Goal: Transaction & Acquisition: Purchase product/service

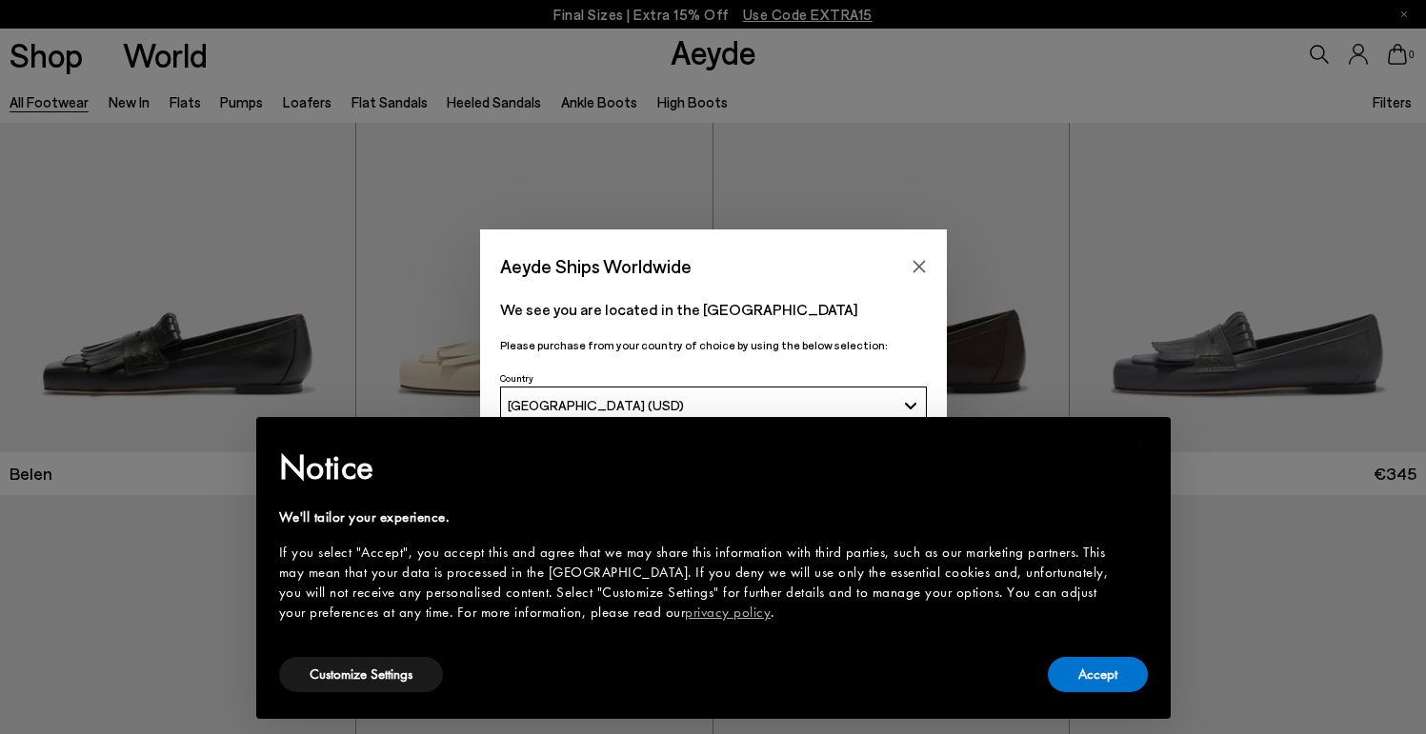
scroll to position [127, 0]
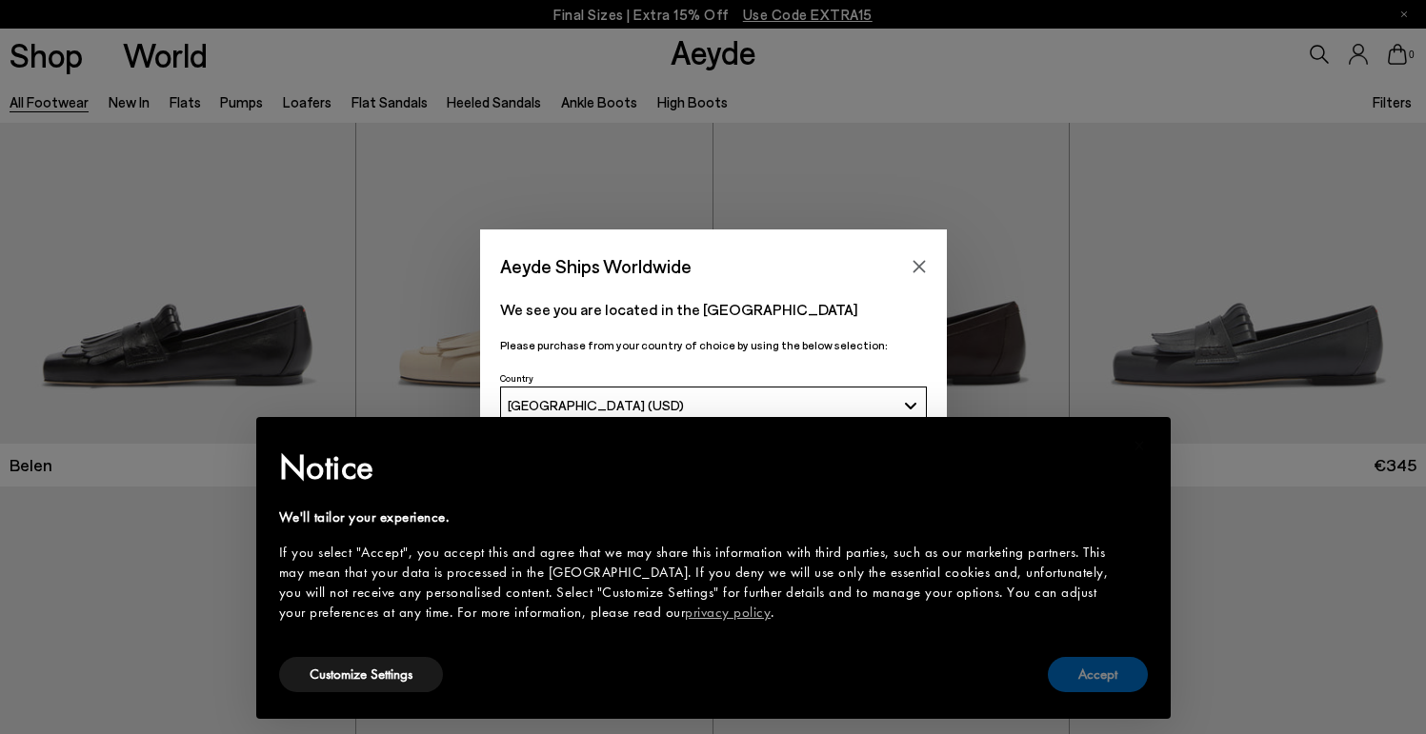
click at [1085, 680] on button "Accept" at bounding box center [1098, 674] width 100 height 35
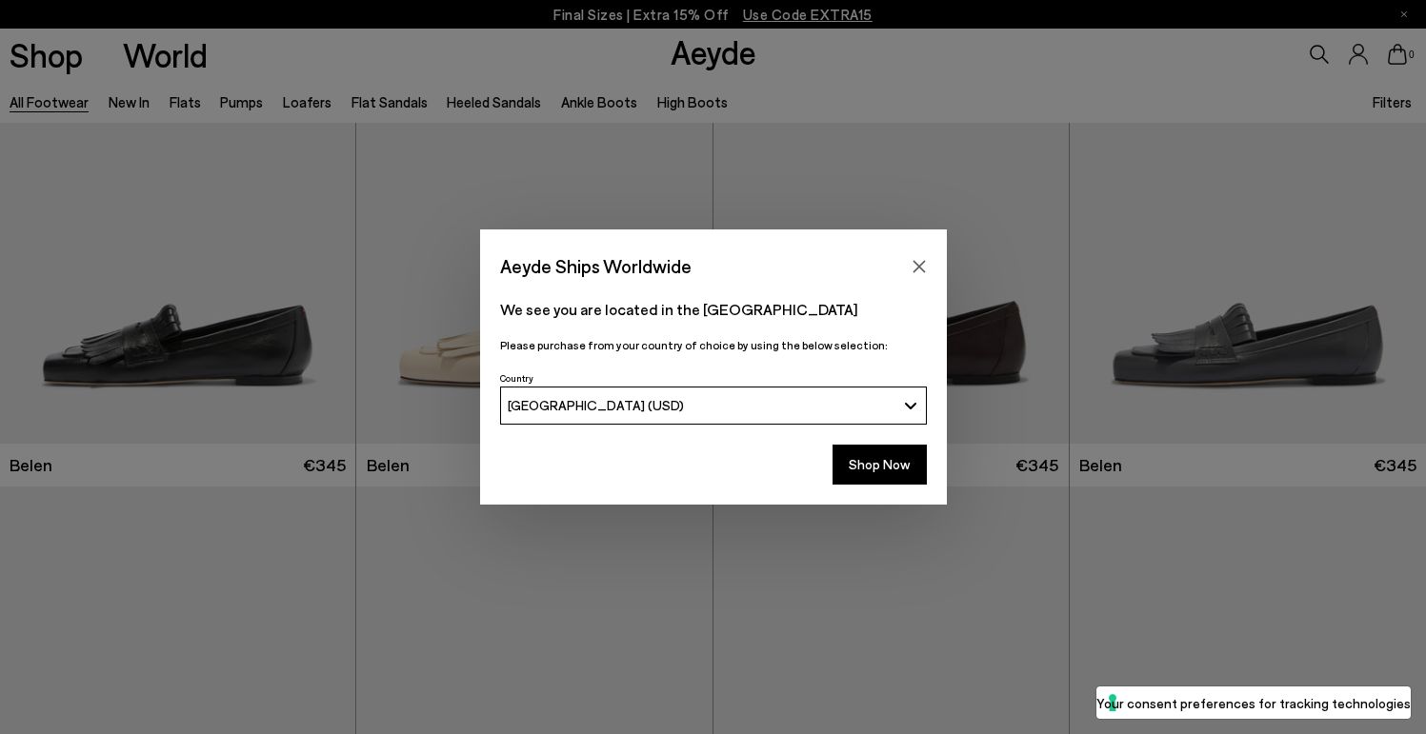
click at [922, 251] on div "Aeyde Ships Worldwide" at bounding box center [713, 256] width 467 height 53
click at [927, 256] on button "Close" at bounding box center [919, 266] width 29 height 29
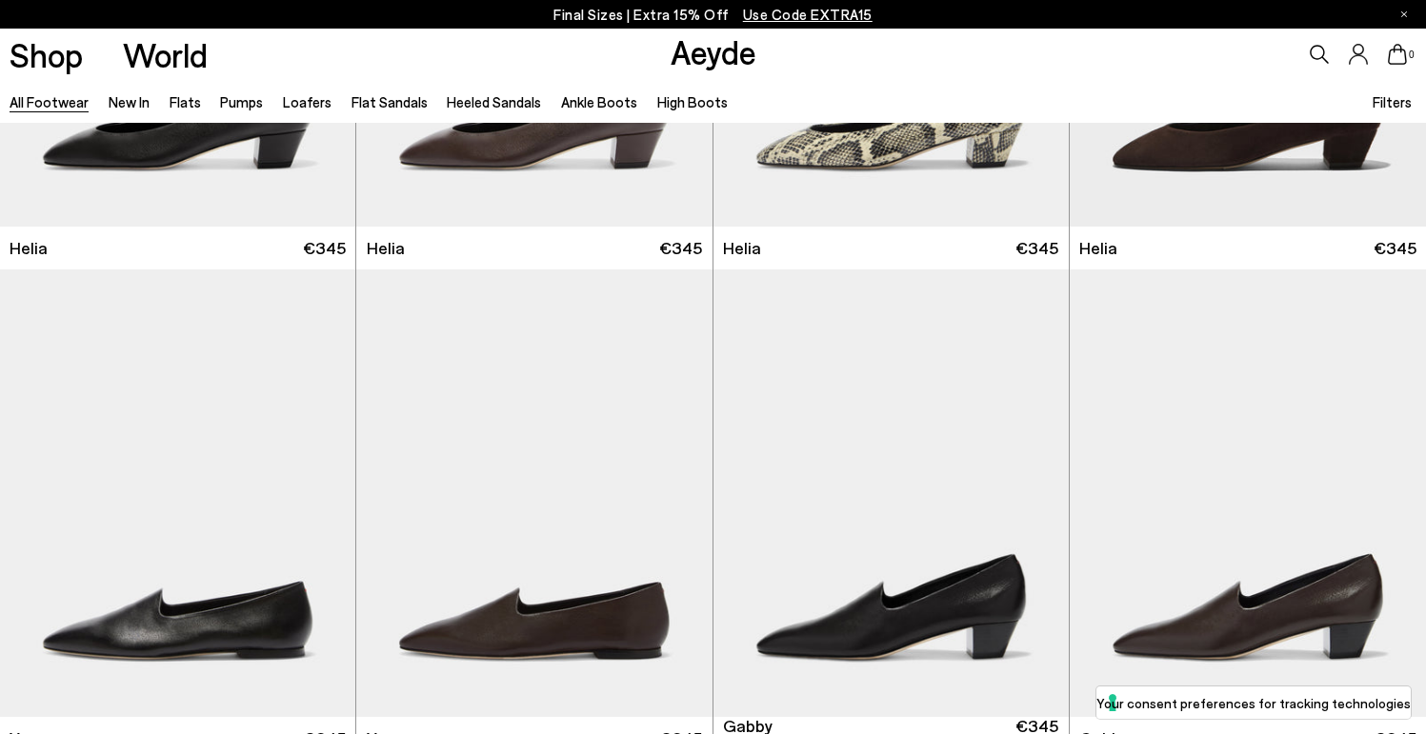
scroll to position [3917, 0]
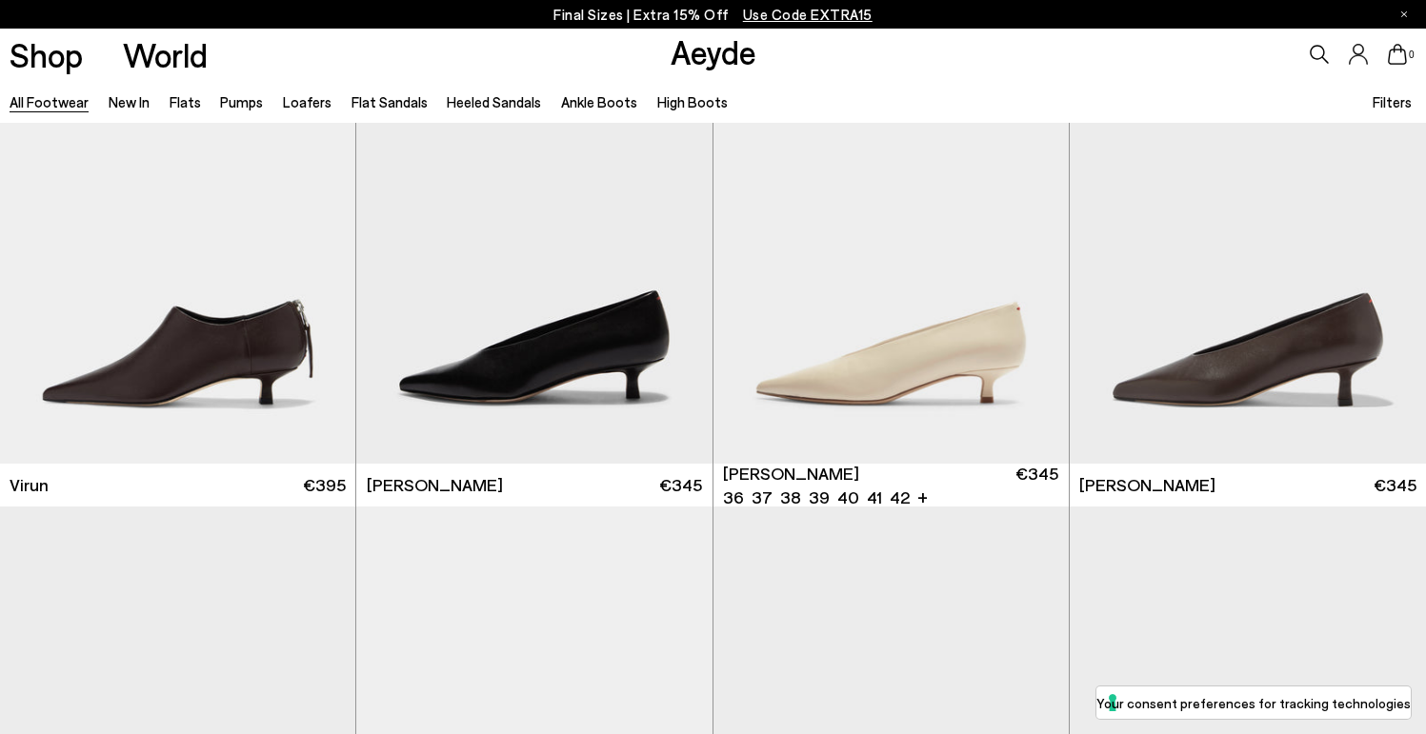
scroll to position [6564, 0]
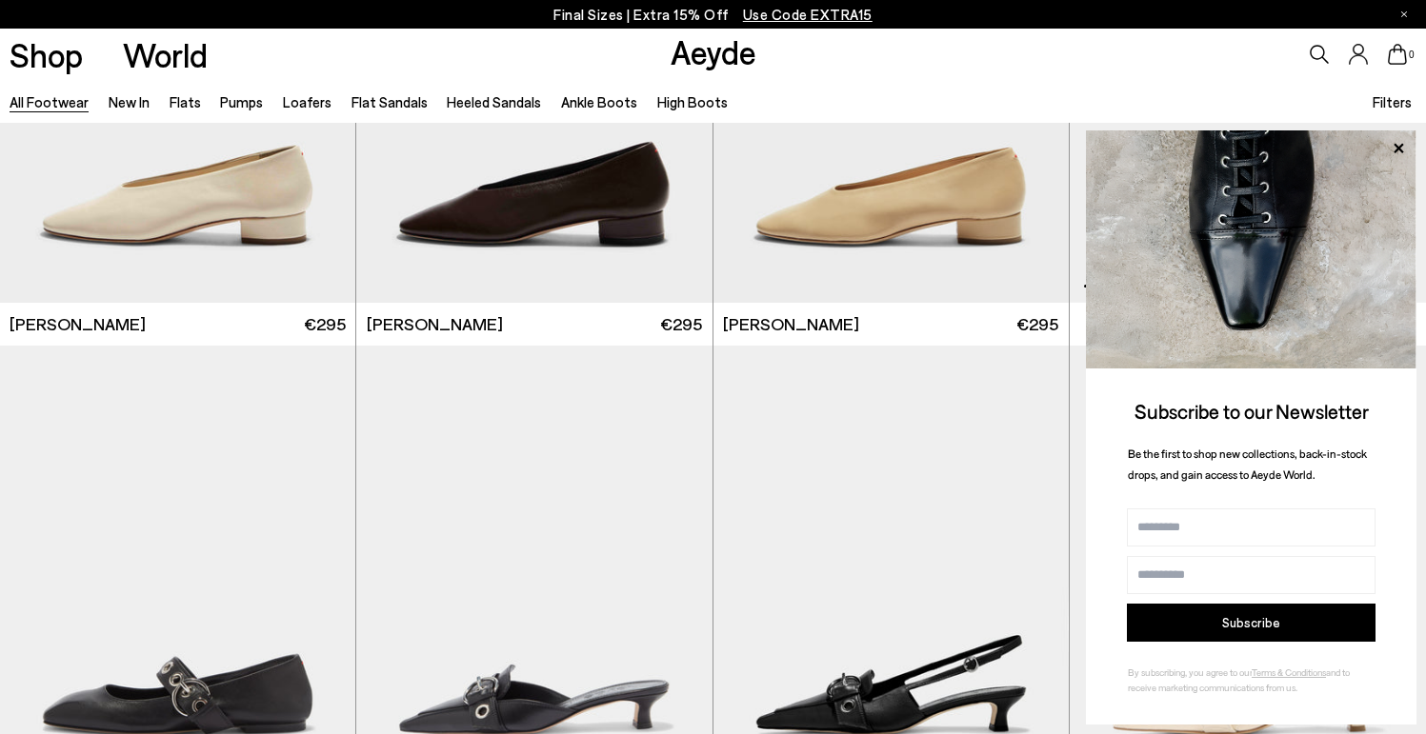
scroll to position [10592, 0]
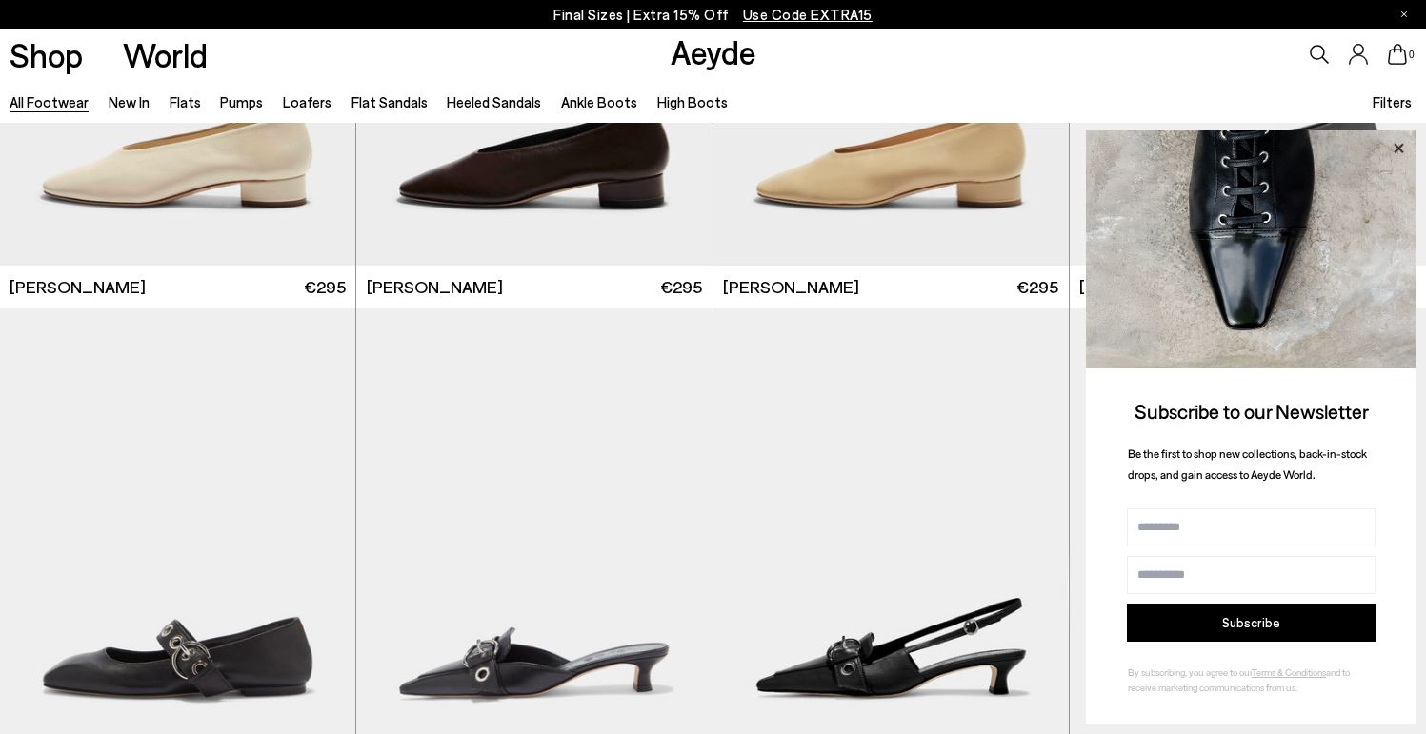
click at [1400, 147] on icon at bounding box center [1399, 148] width 10 height 10
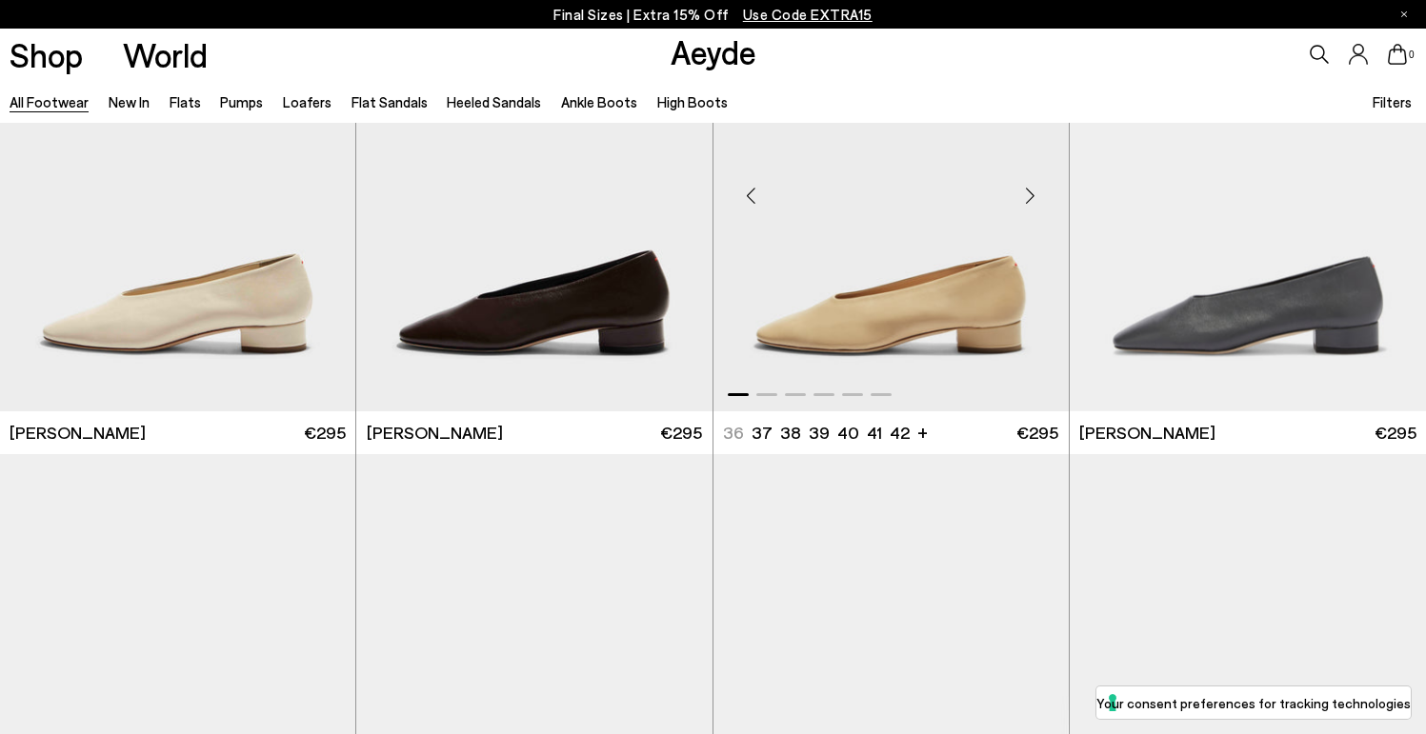
scroll to position [10412, 0]
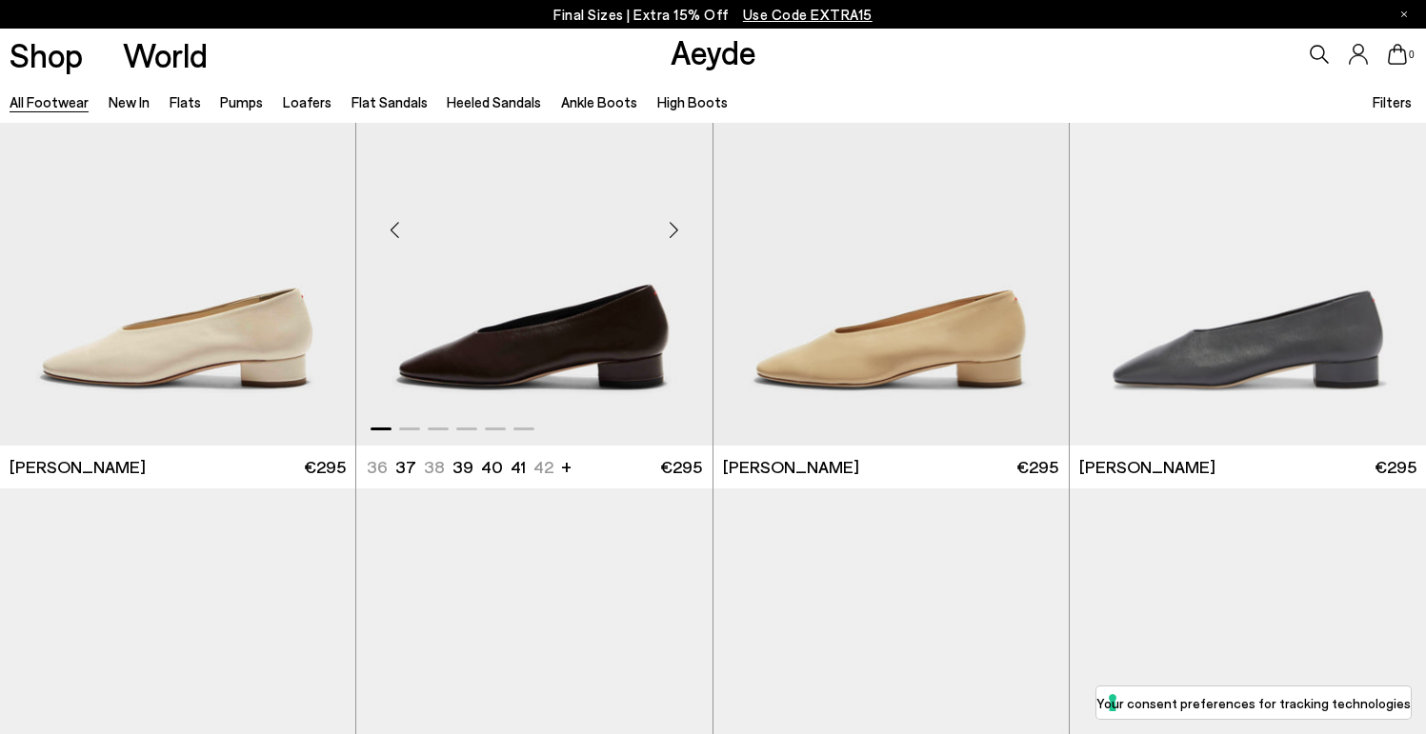
click at [604, 266] on img "1 / 6" at bounding box center [533, 222] width 355 height 447
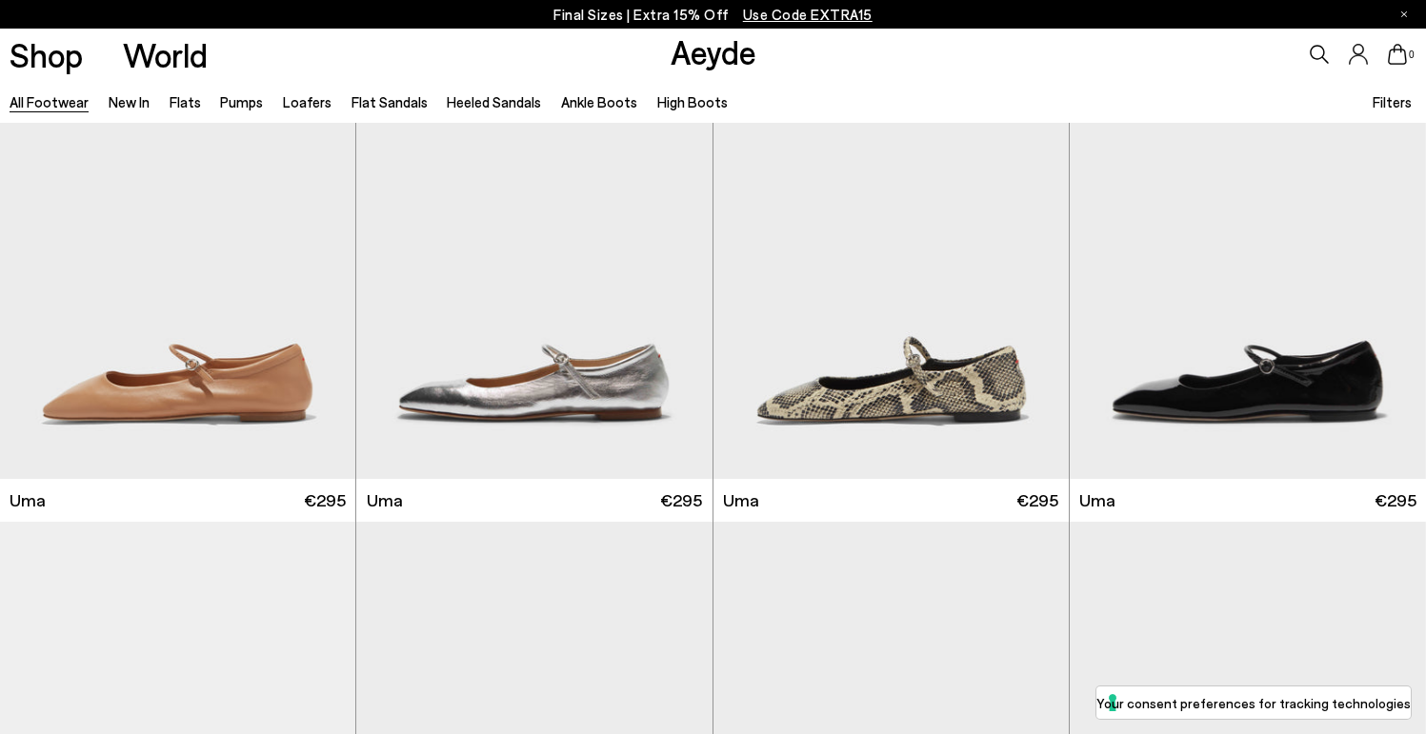
scroll to position [15313, 0]
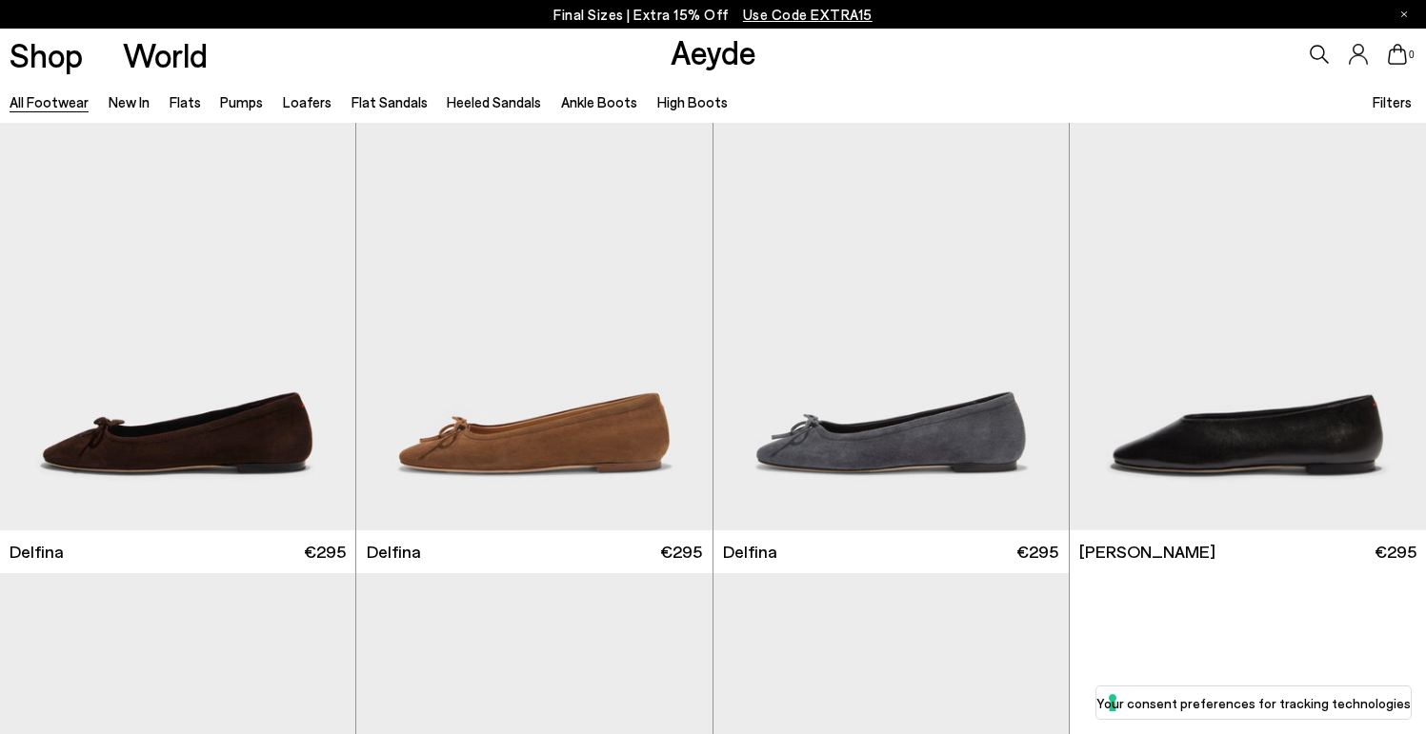
scroll to position [18275, 0]
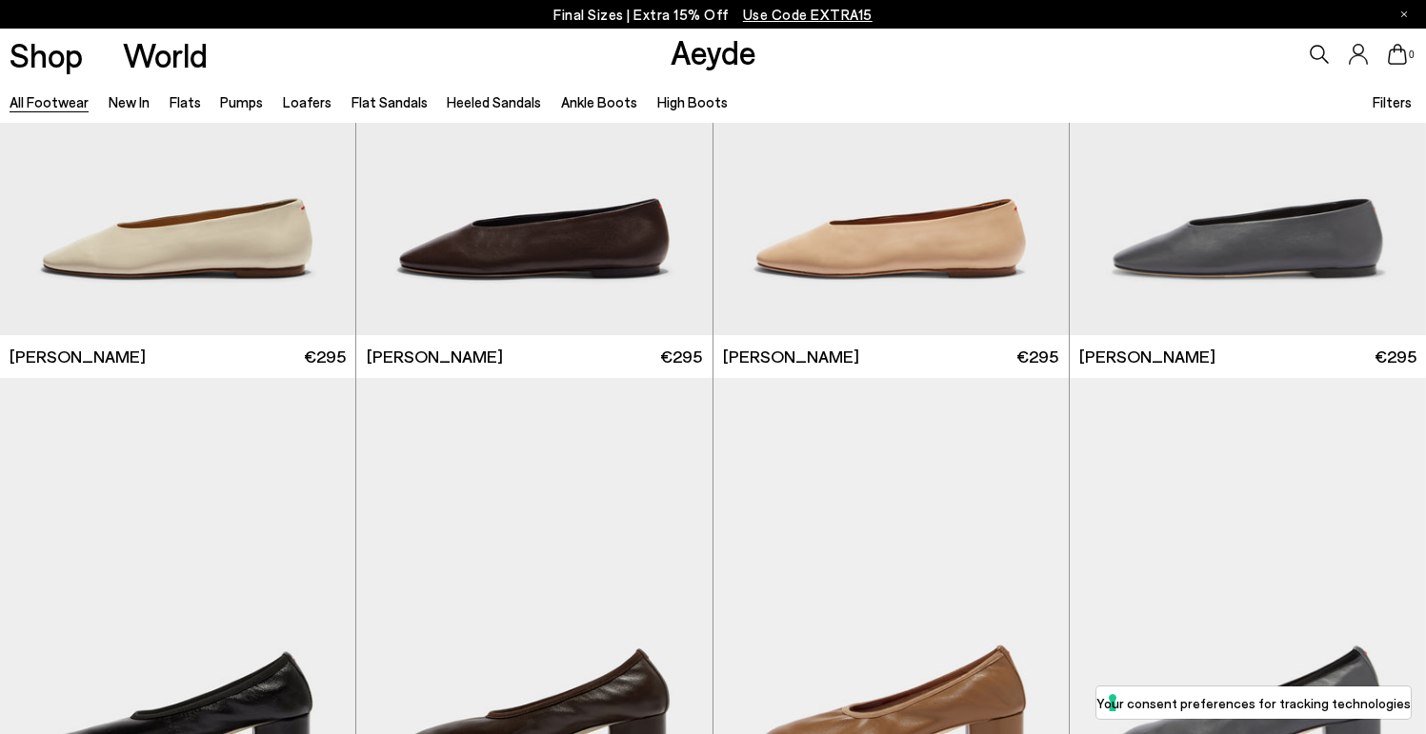
scroll to position [18805, 0]
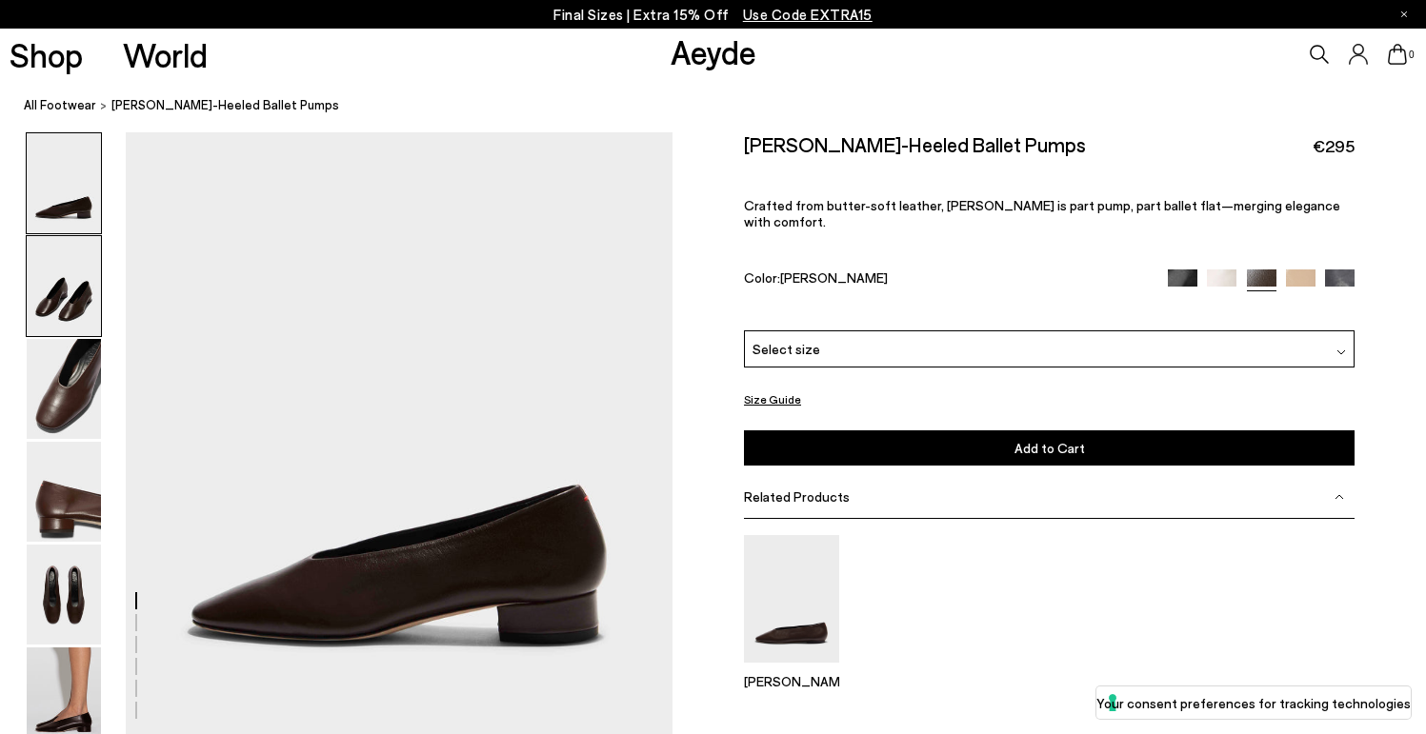
click at [70, 299] on img at bounding box center [64, 286] width 74 height 100
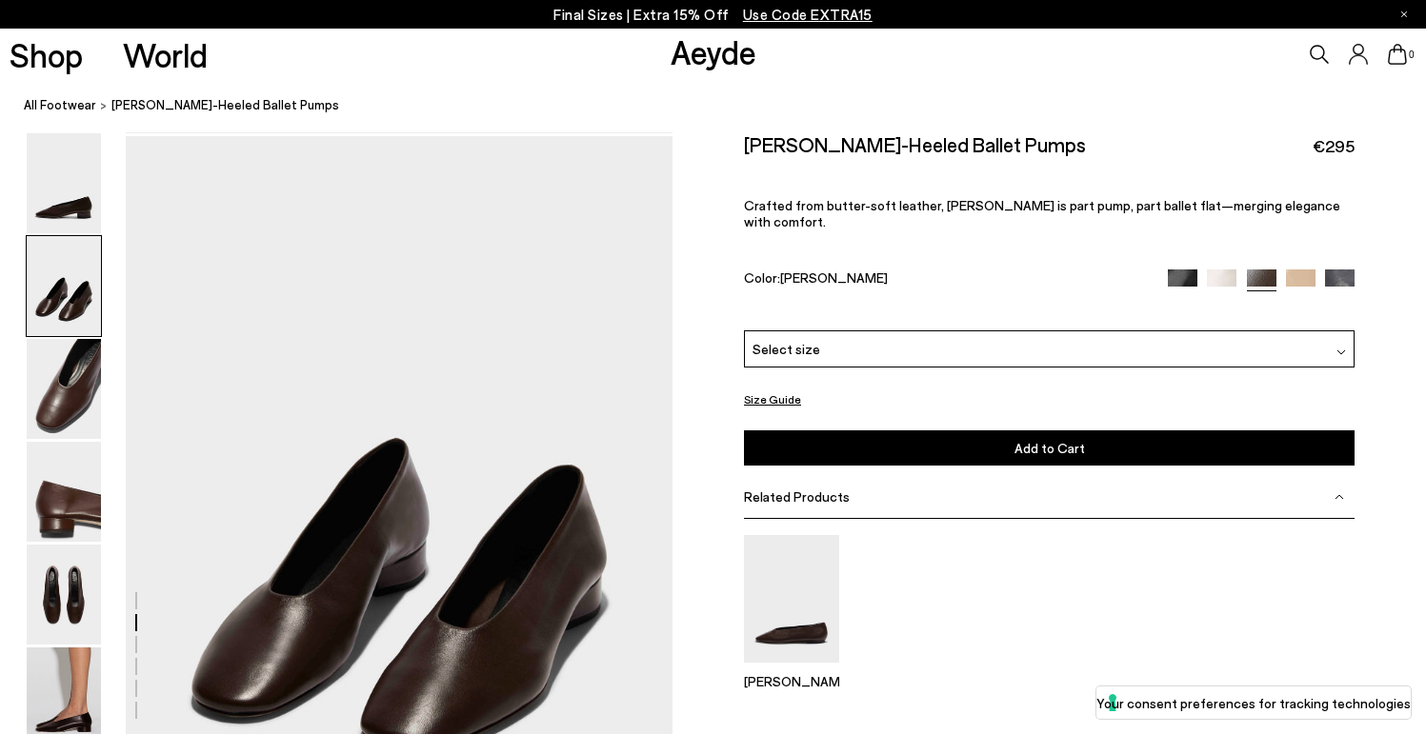
scroll to position [607, 0]
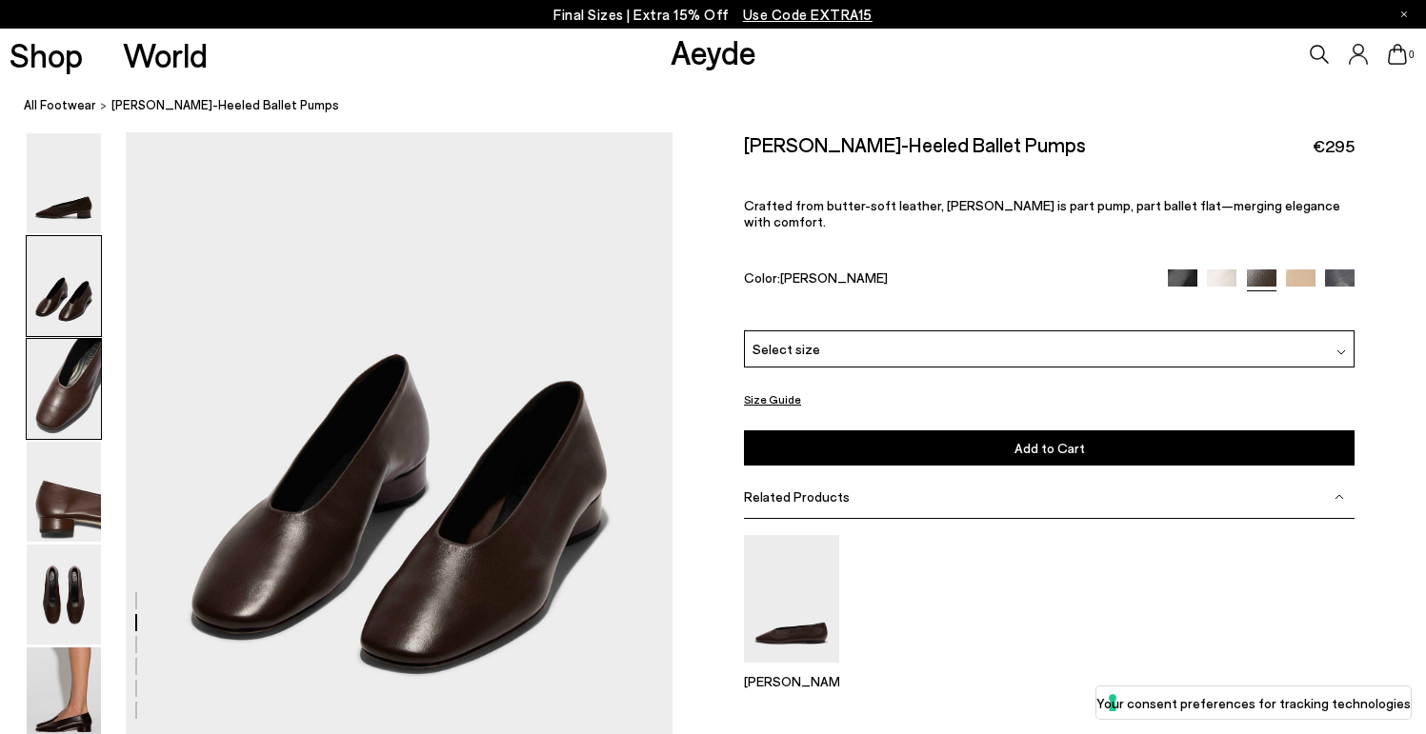
click at [70, 383] on img at bounding box center [64, 389] width 74 height 100
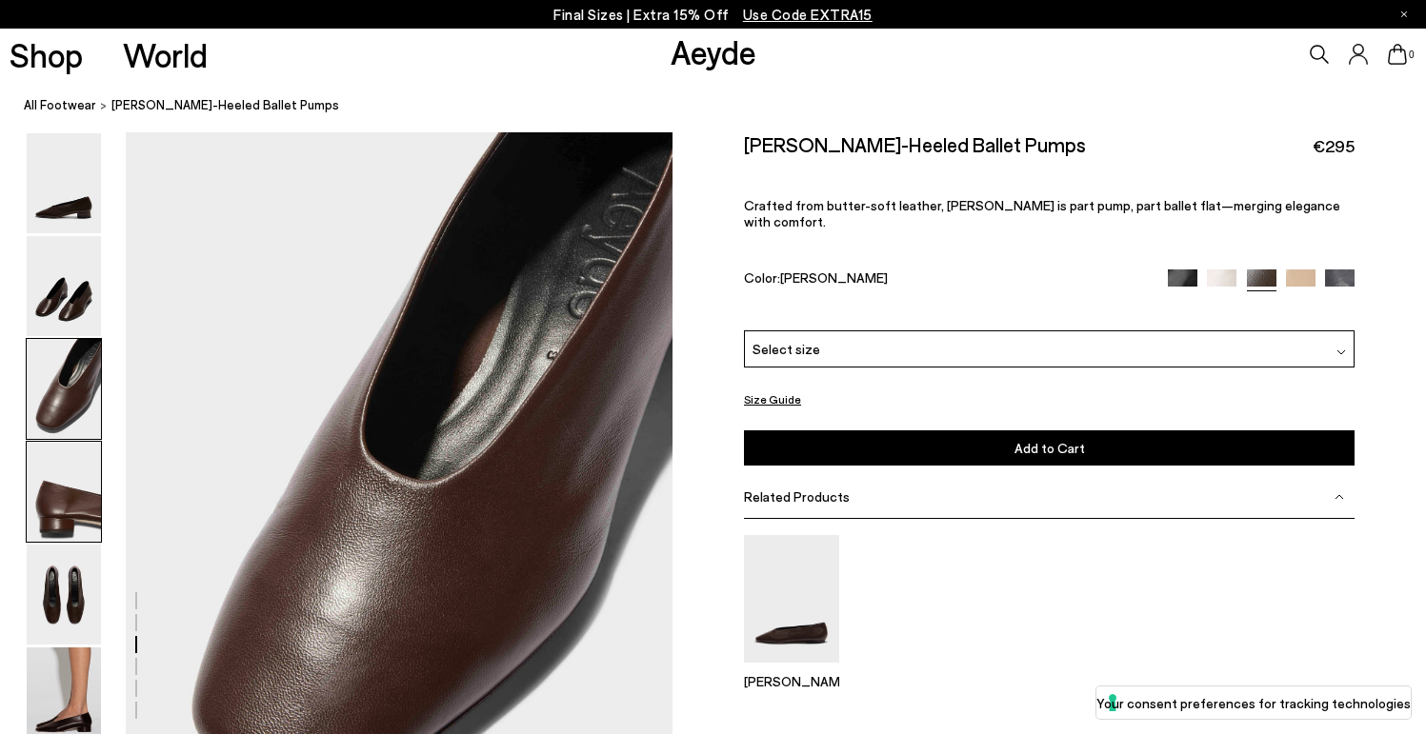
click at [73, 477] on img at bounding box center [64, 492] width 74 height 100
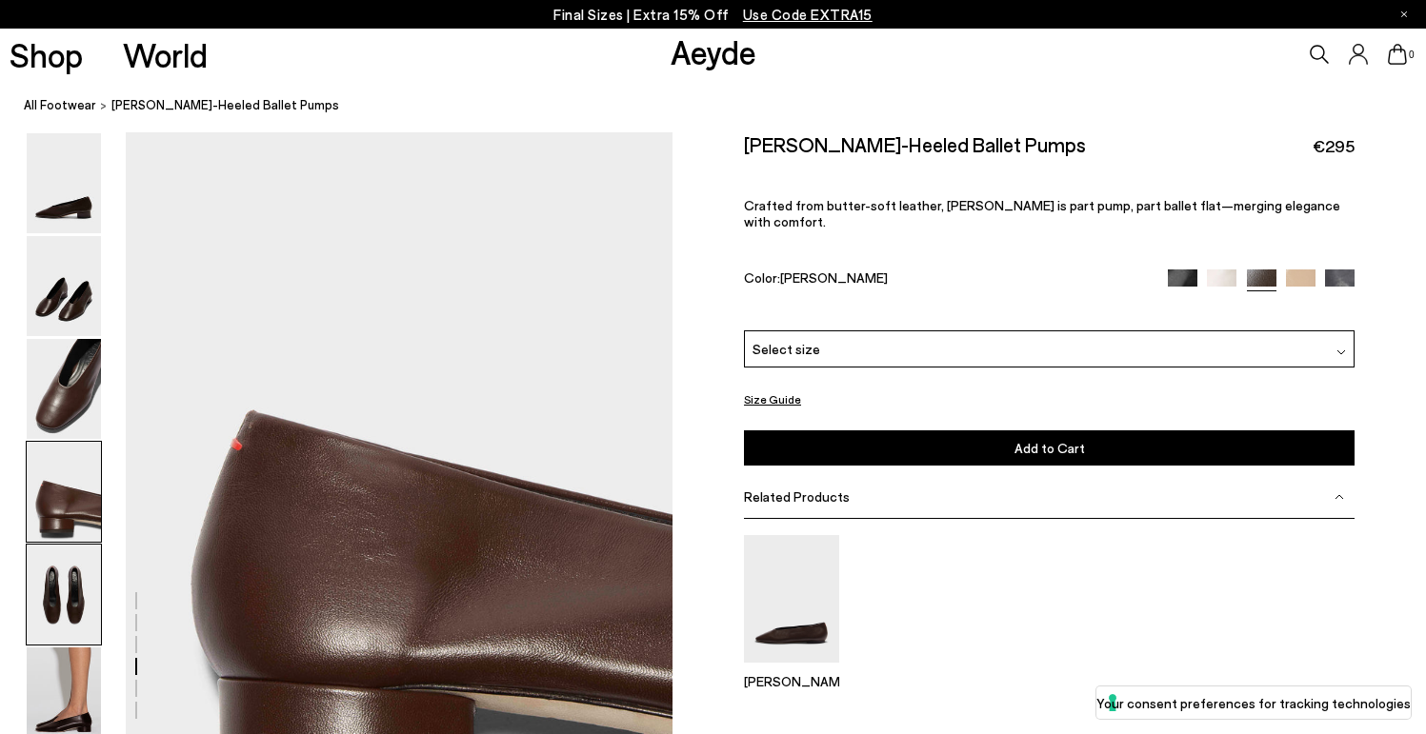
click at [70, 560] on img at bounding box center [64, 595] width 74 height 100
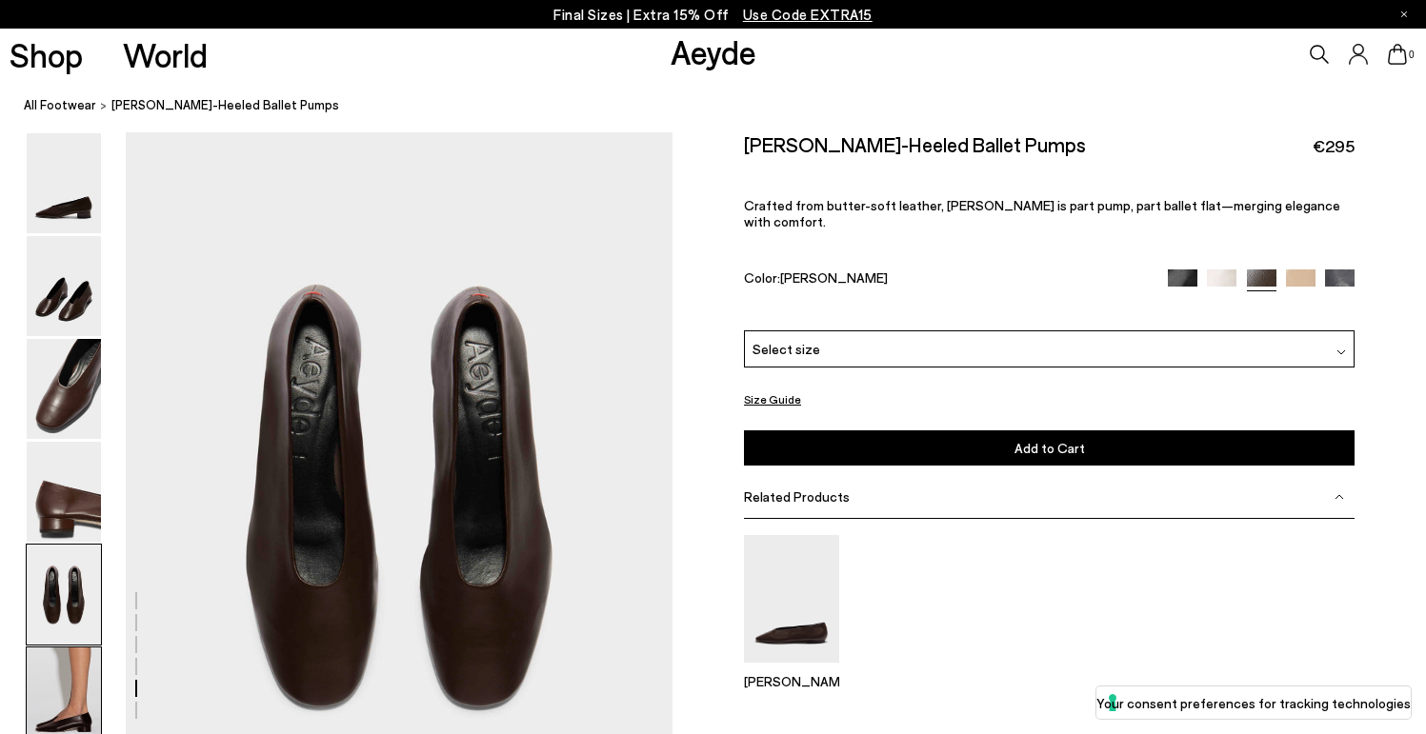
click at [61, 655] on img at bounding box center [64, 698] width 74 height 100
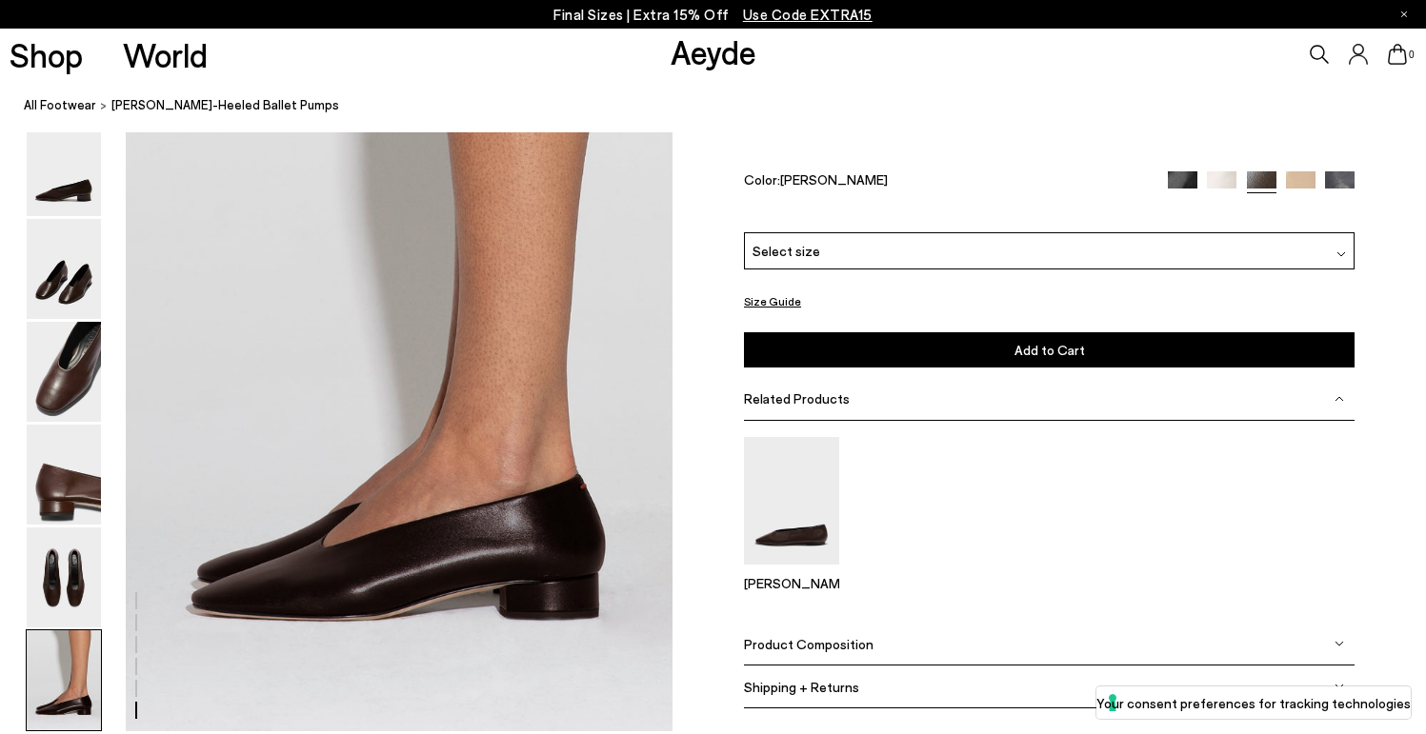
scroll to position [3665, 0]
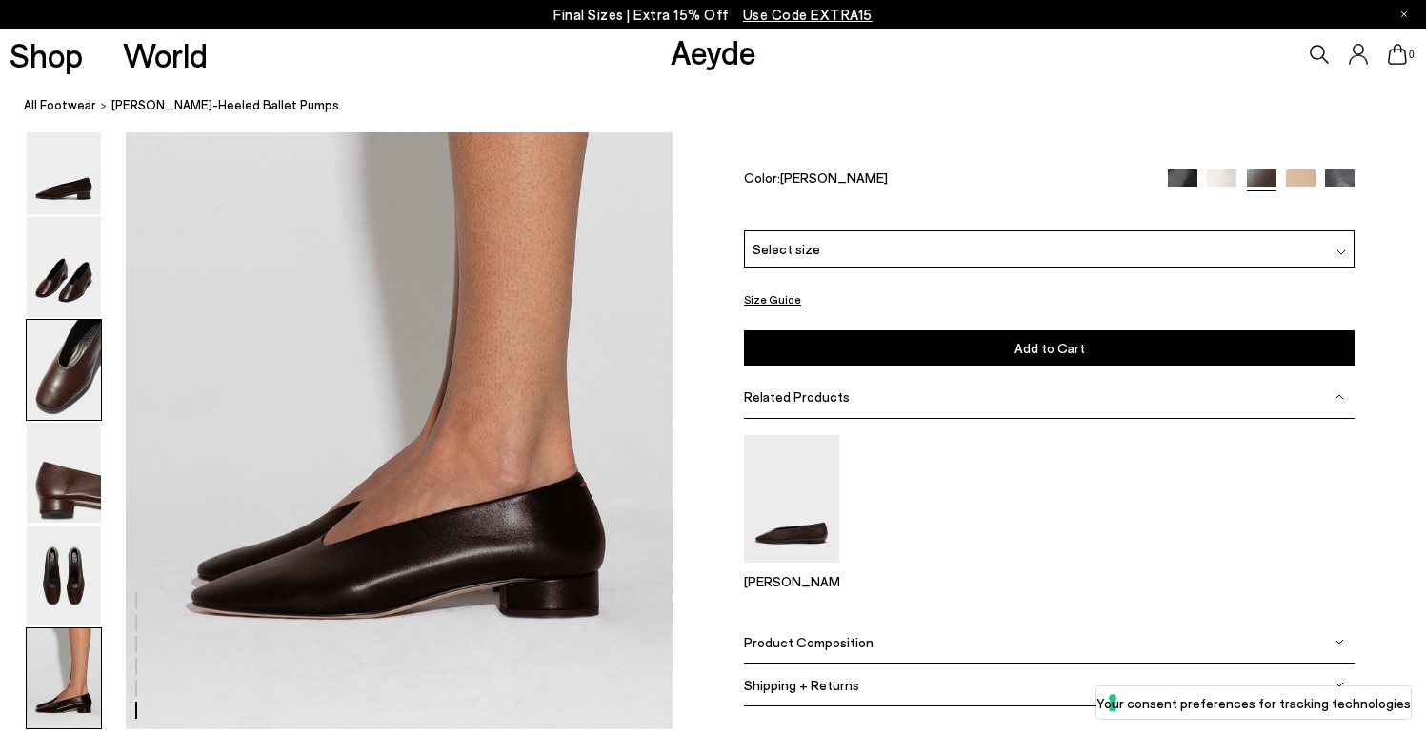
click at [72, 381] on img at bounding box center [64, 370] width 74 height 100
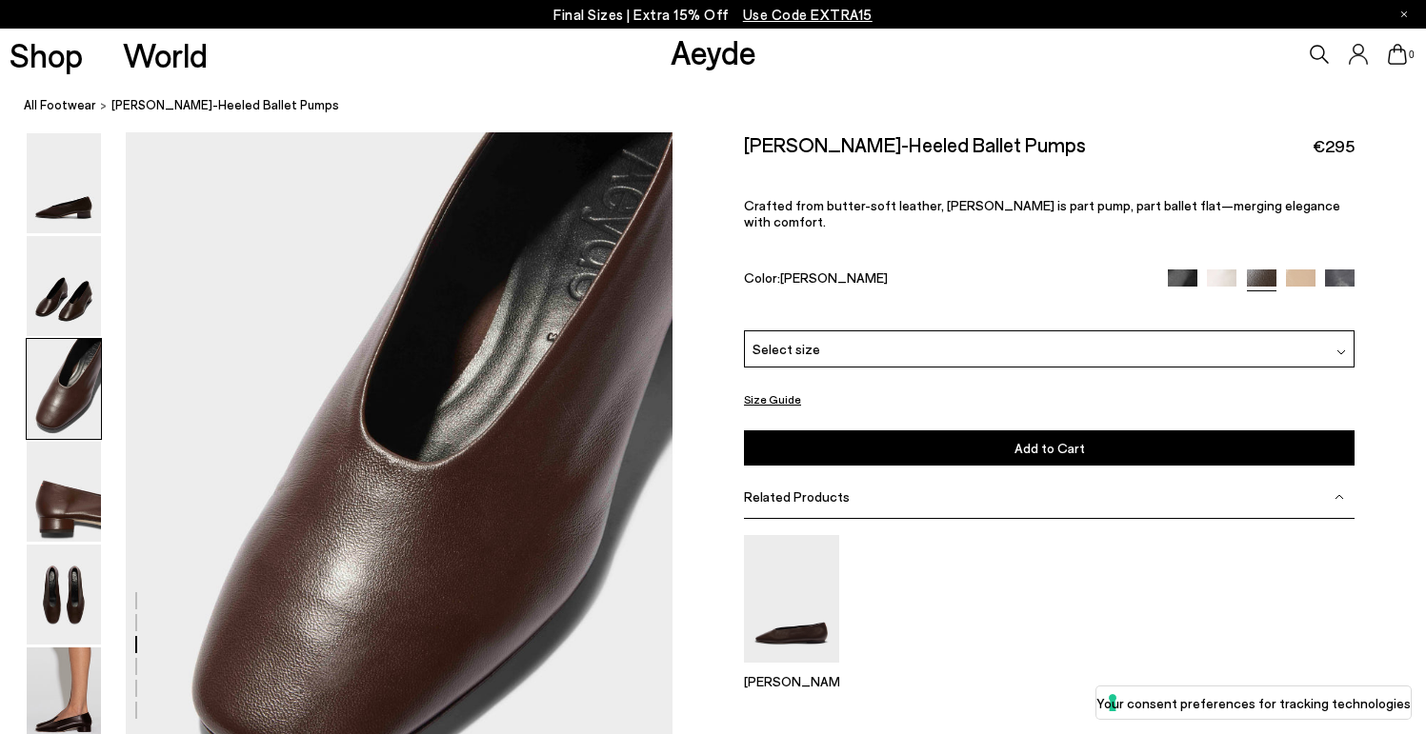
scroll to position [1338, 0]
